Goal: Check status

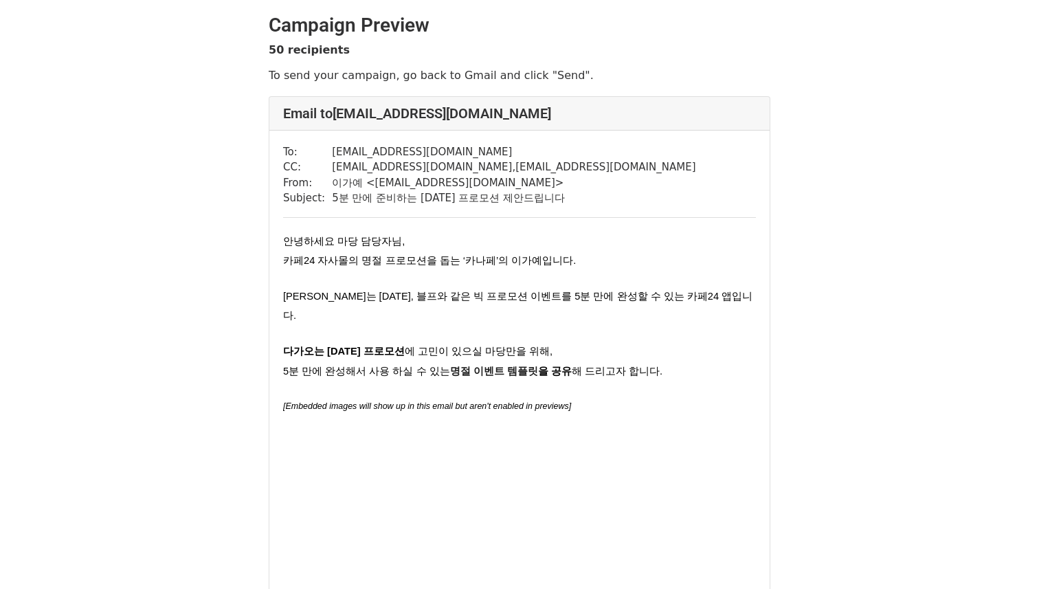
click at [604, 180] on div "To: help@dolmadang.co.kr CC: cho.minkyo@dodamind.kr , gaye1224@dodamind.kr From…" at bounding box center [519, 541] width 500 height 821
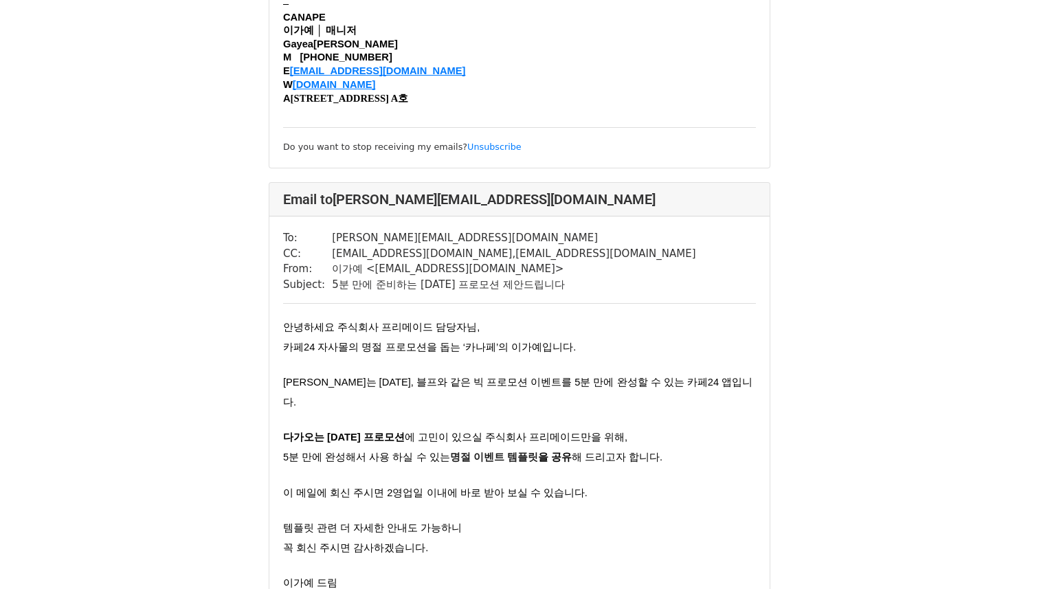
scroll to position [2975, 0]
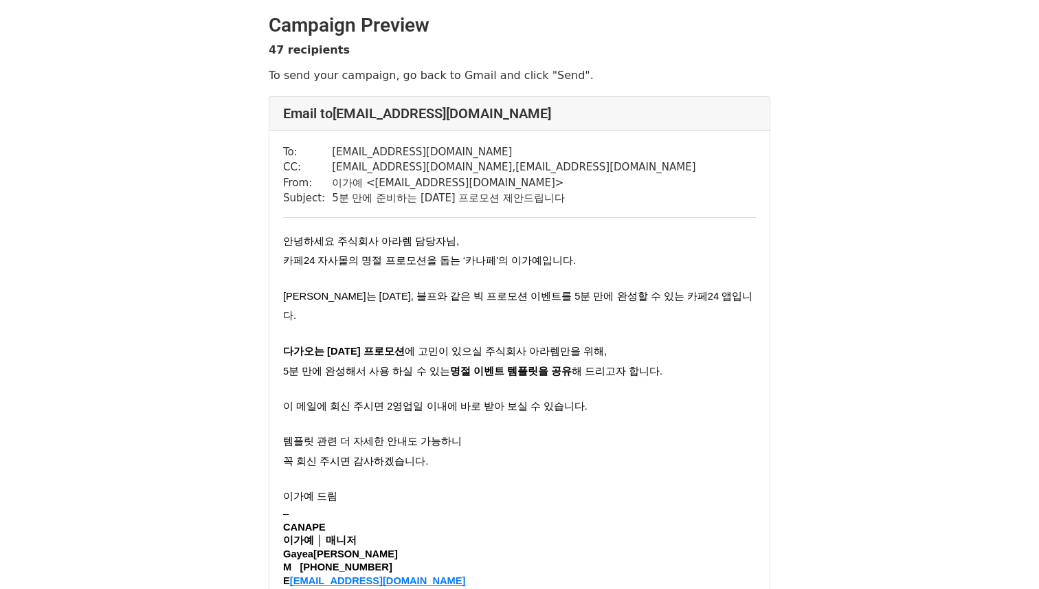
click at [388, 239] on span "안녕하세요 주식회사 아라렘 담당자님," at bounding box center [371, 241] width 176 height 11
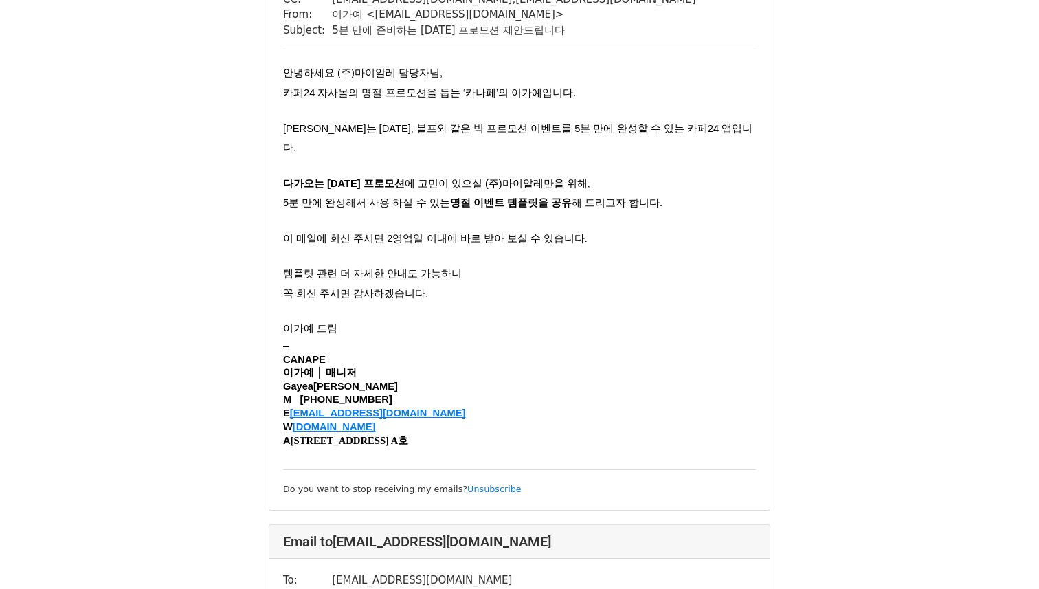
scroll to position [2383, 0]
